Goal: Find specific page/section: Find specific page/section

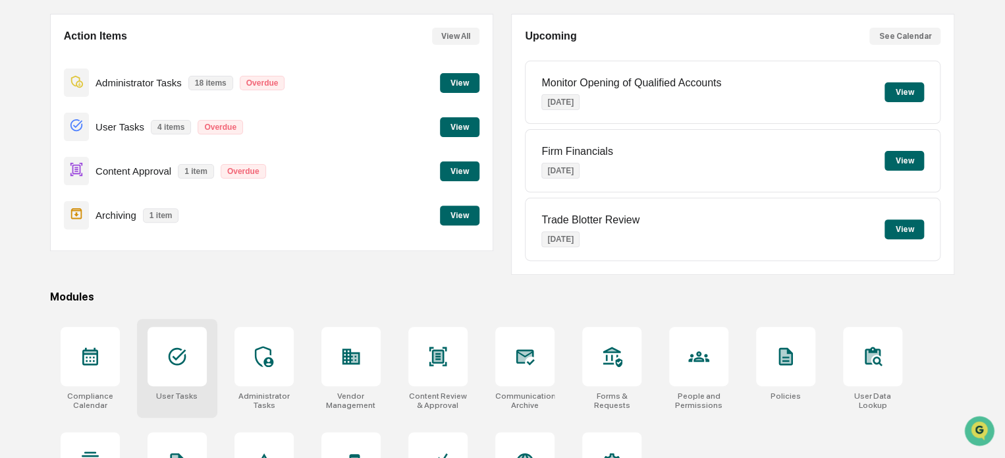
scroll to position [179, 0]
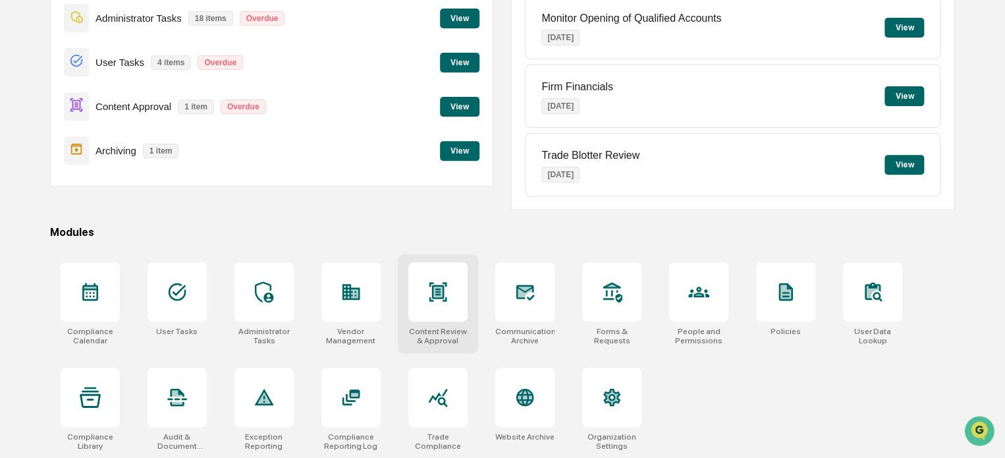
click at [439, 308] on div at bounding box center [437, 291] width 59 height 59
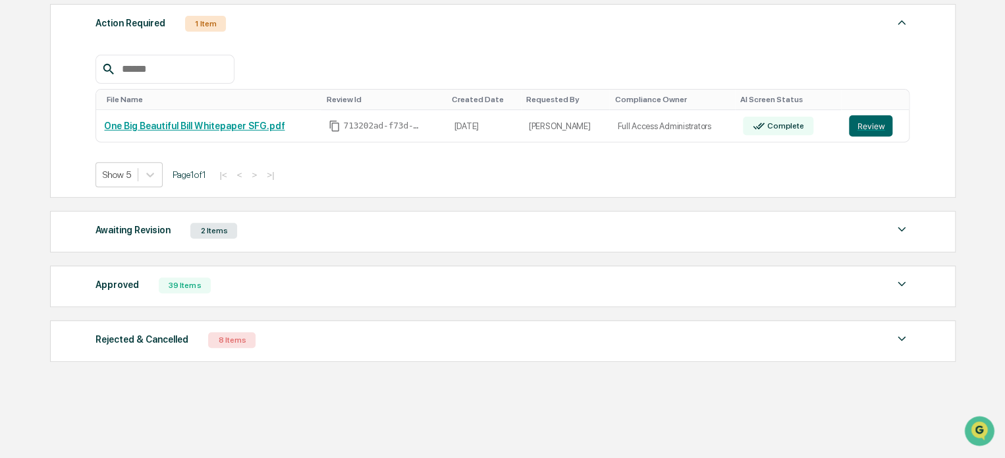
scroll to position [198, 0]
click at [346, 283] on div "Approved 39 Items" at bounding box center [502, 284] width 814 height 18
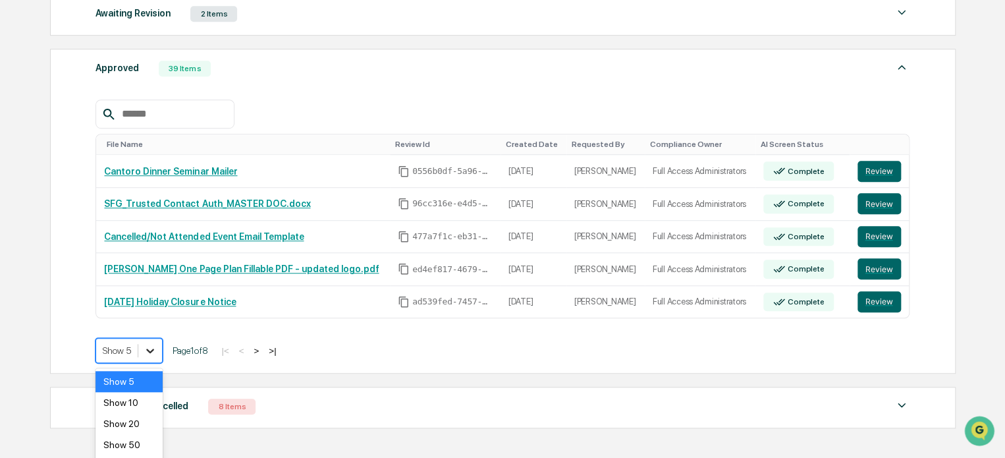
scroll to position [442, 0]
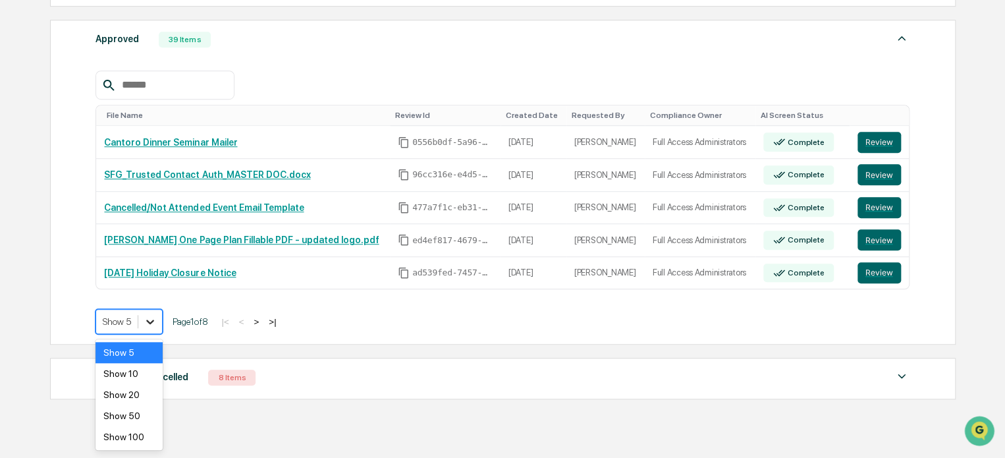
click at [151, 357] on body "Calendar Manage Tasks Reviews Approval Management Company People, Data, Setting…" at bounding box center [502, 27] width 1005 height 938
click at [151, 437] on div "Show 100" at bounding box center [128, 436] width 67 height 21
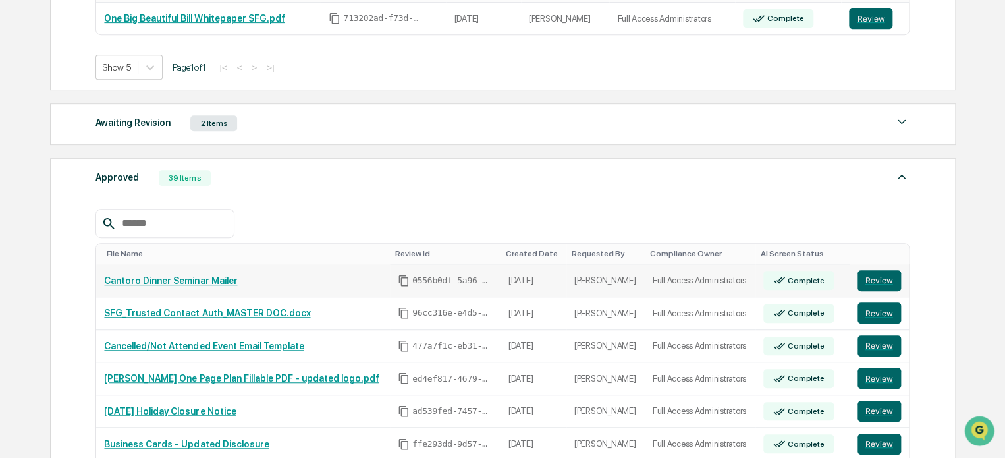
scroll to position [297, 0]
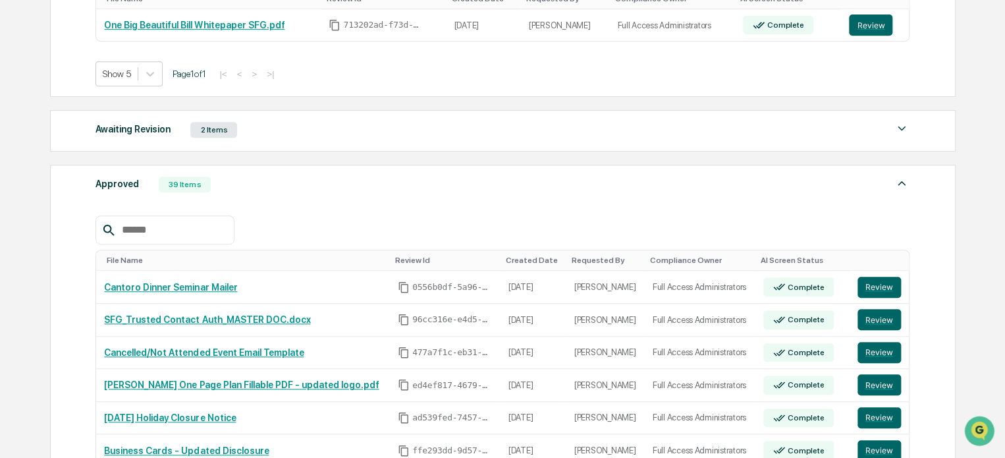
click at [175, 234] on input "text" at bounding box center [173, 229] width 112 height 17
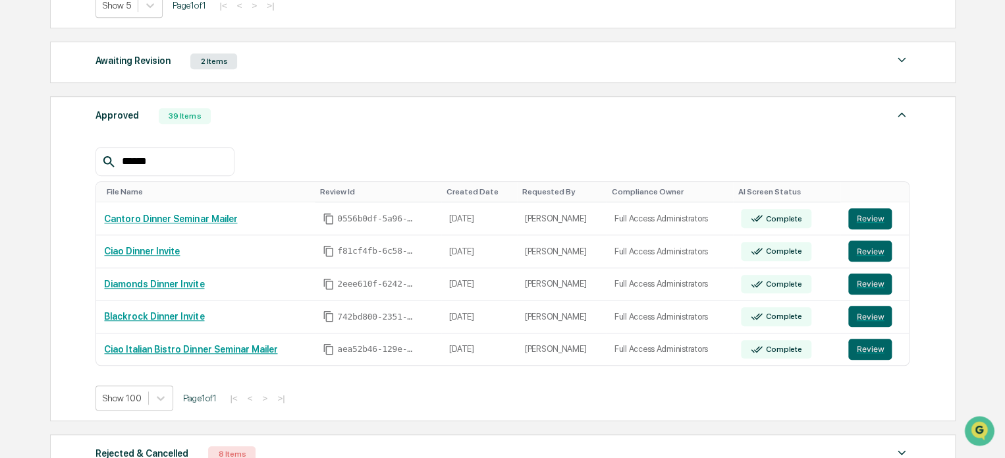
scroll to position [361, 0]
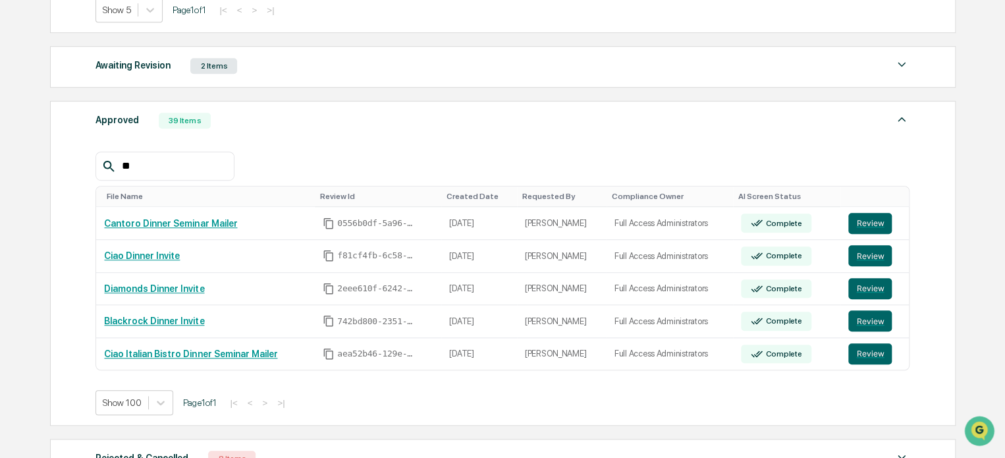
type input "*"
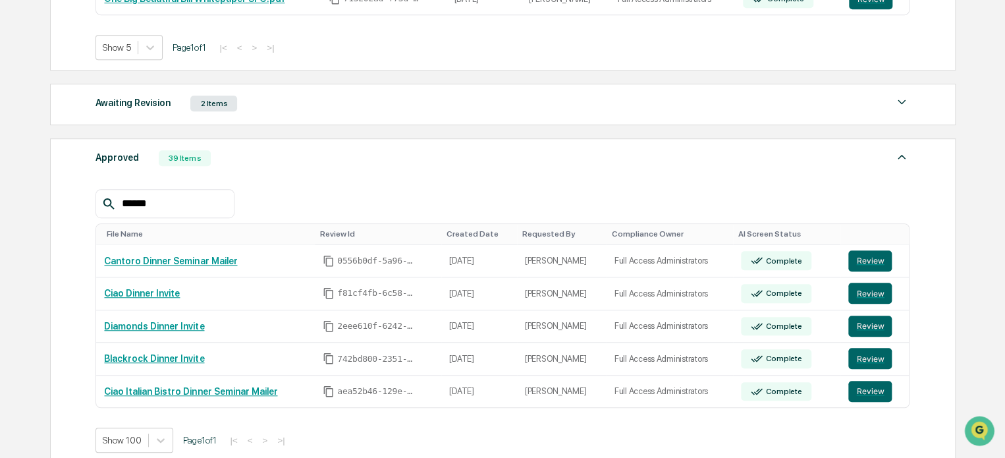
scroll to position [317, 0]
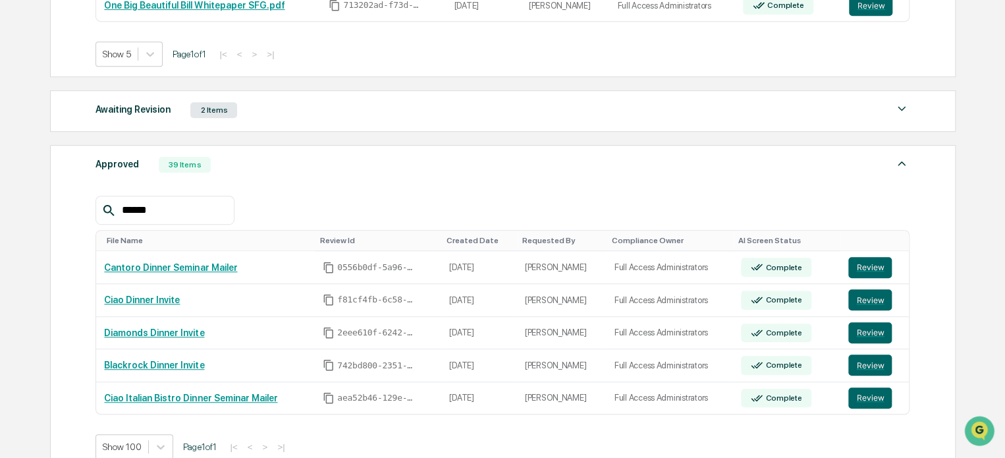
drag, startPoint x: 166, startPoint y: 221, endPoint x: 128, endPoint y: 212, distance: 38.7
click at [137, 212] on div "******" at bounding box center [164, 210] width 138 height 29
drag, startPoint x: 176, startPoint y: 213, endPoint x: 144, endPoint y: 213, distance: 32.9
click at [155, 212] on input "******" at bounding box center [173, 210] width 112 height 17
type input "*"
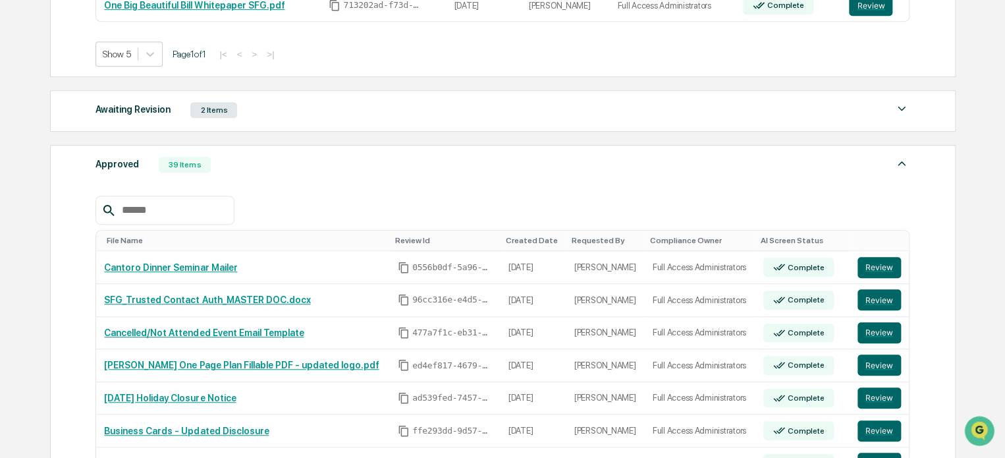
click at [300, 203] on div at bounding box center [502, 210] width 814 height 29
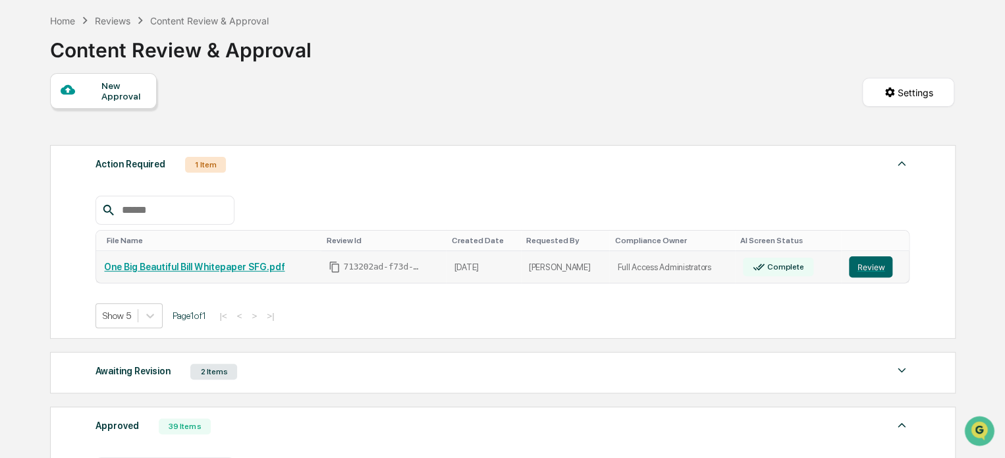
scroll to position [0, 0]
